Goal: Check status: Check status

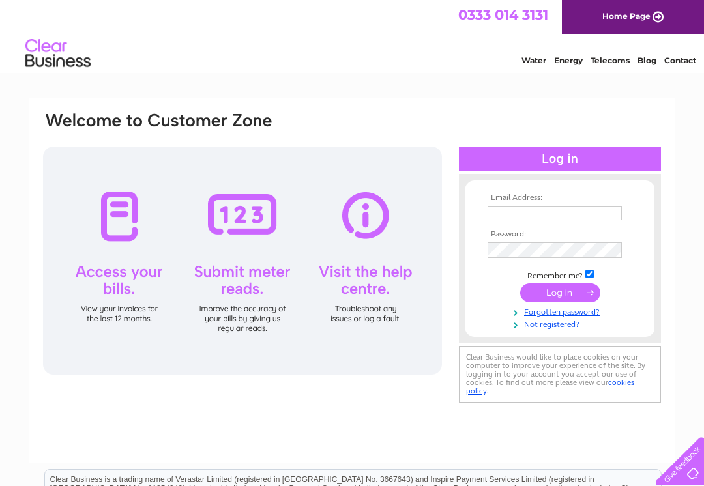
click at [508, 220] on input "text" at bounding box center [554, 213] width 134 height 14
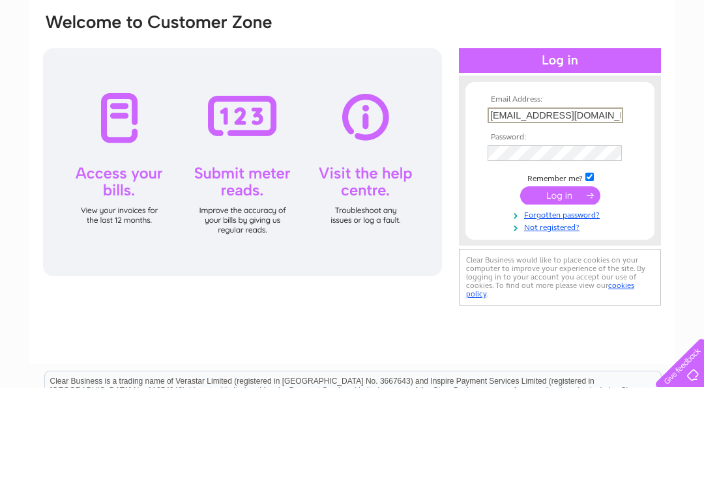
type input "[EMAIL_ADDRESS][DOMAIN_NAME]"
click at [557, 285] on input "submit" at bounding box center [560, 294] width 80 height 18
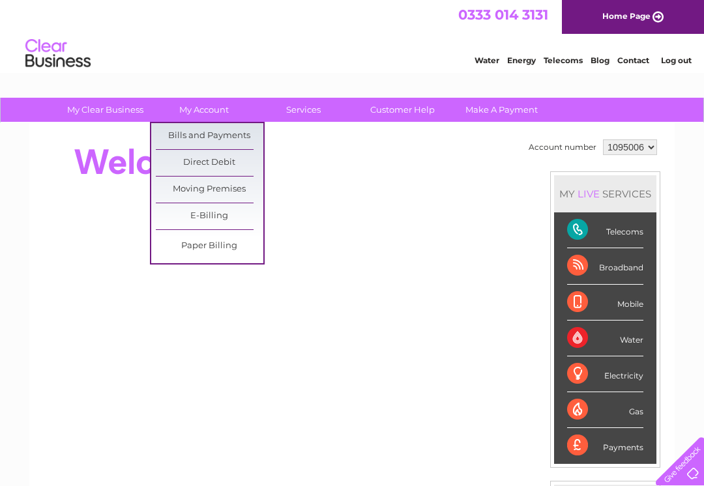
click at [222, 137] on link "Bills and Payments" at bounding box center [210, 136] width 108 height 26
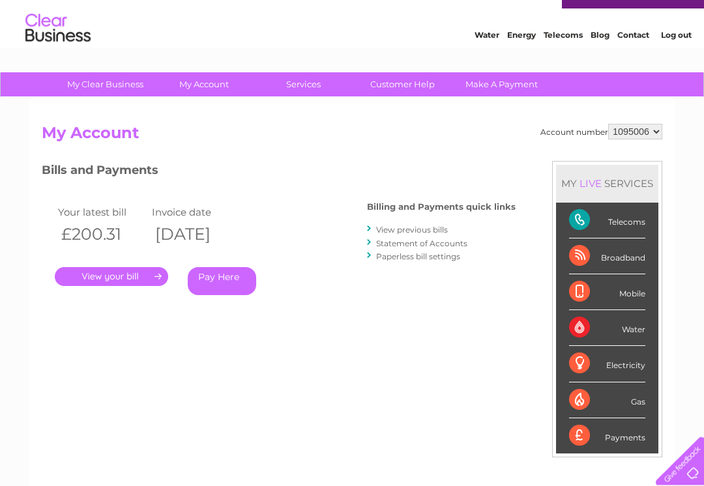
scroll to position [25, 0]
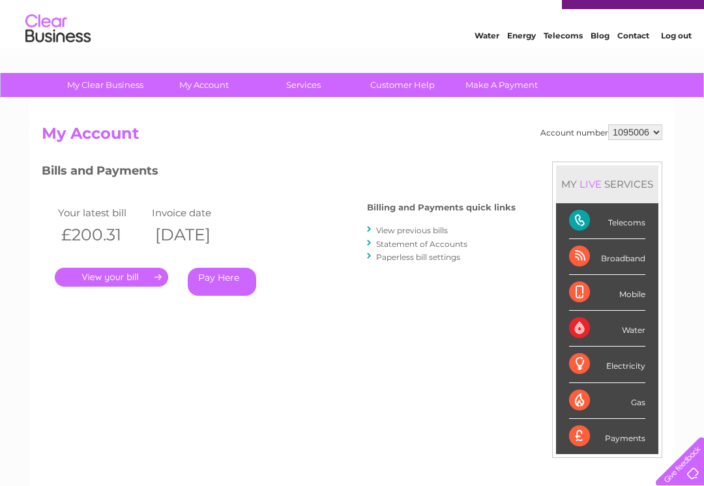
click at [421, 227] on link "View previous bills" at bounding box center [412, 230] width 72 height 10
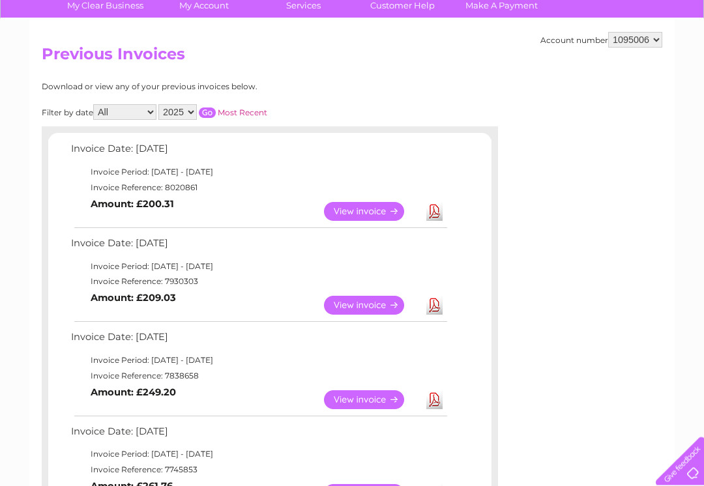
scroll to position [104, 0]
click at [362, 308] on link "View" at bounding box center [372, 305] width 96 height 19
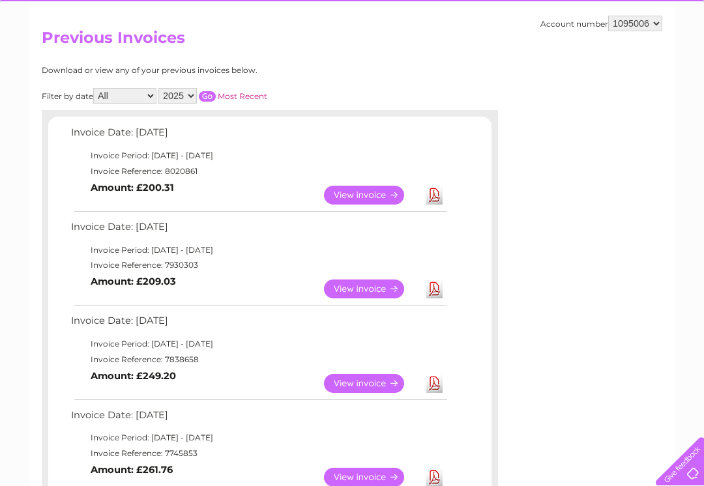
click at [358, 386] on link "View" at bounding box center [372, 383] width 96 height 19
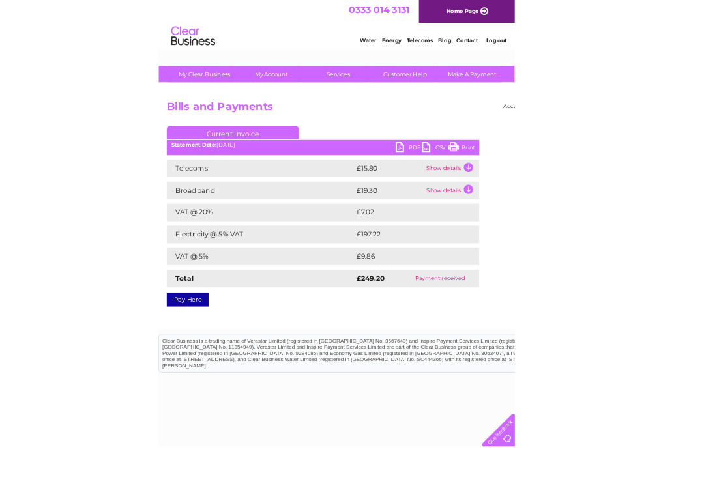
scroll to position [20, 0]
